Goal: Check status: Check status

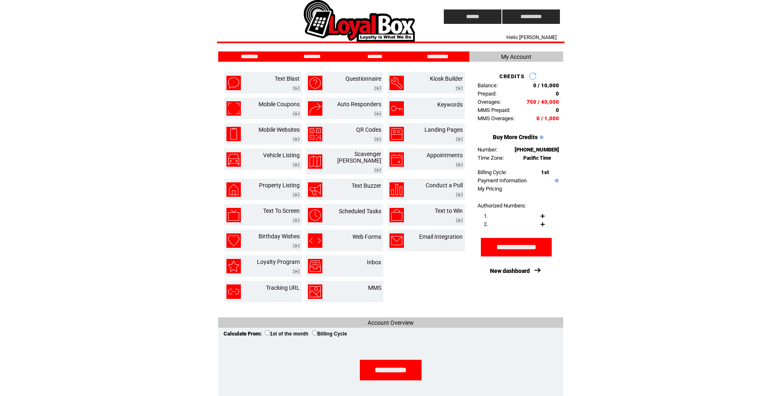
click at [456, 54] on input "**********" at bounding box center [438, 56] width 62 height 7
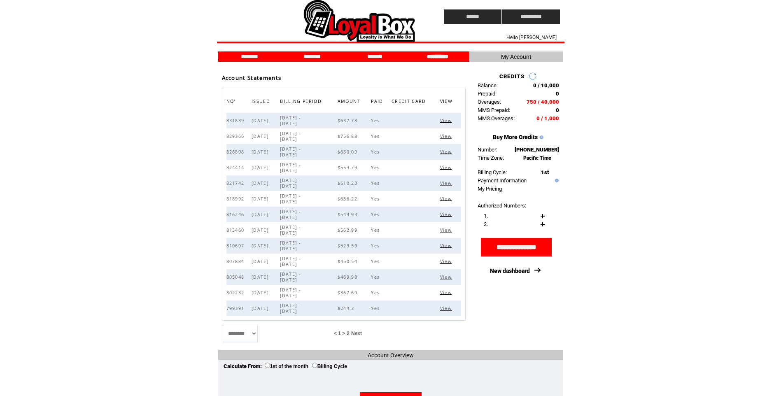
click at [445, 120] on span "View" at bounding box center [447, 121] width 14 height 6
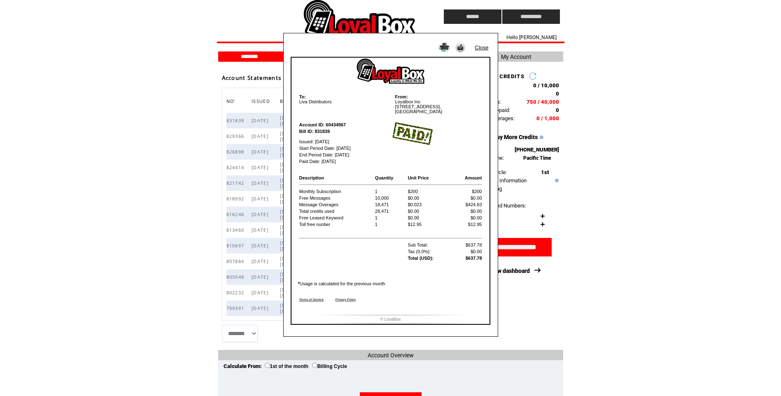
click at [443, 47] on img at bounding box center [444, 47] width 11 height 9
click at [481, 49] on link "Close" at bounding box center [482, 47] width 14 height 6
